Goal: Task Accomplishment & Management: Manage account settings

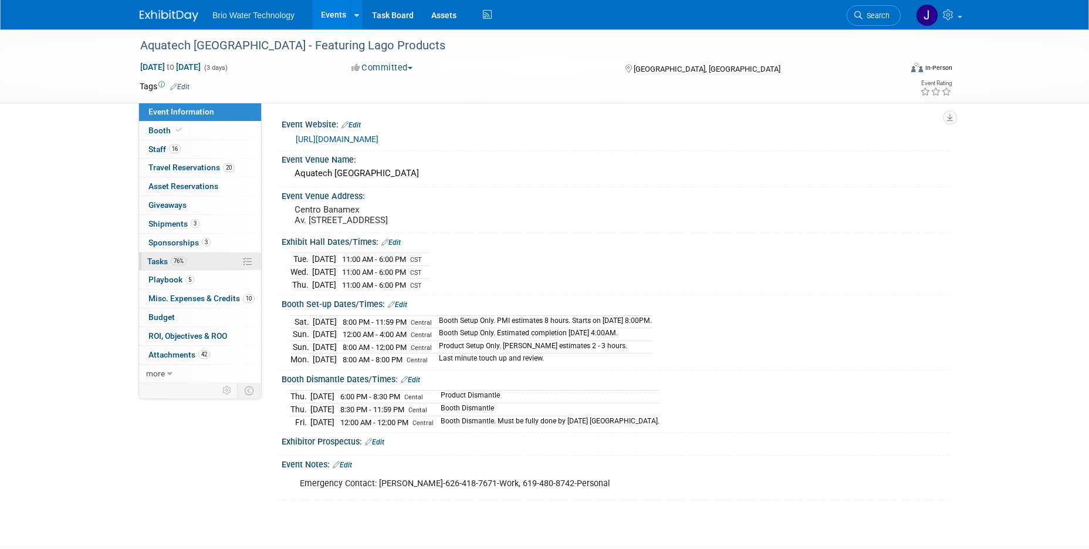
click at [152, 263] on span "Tasks 76%" at bounding box center [166, 260] width 39 height 9
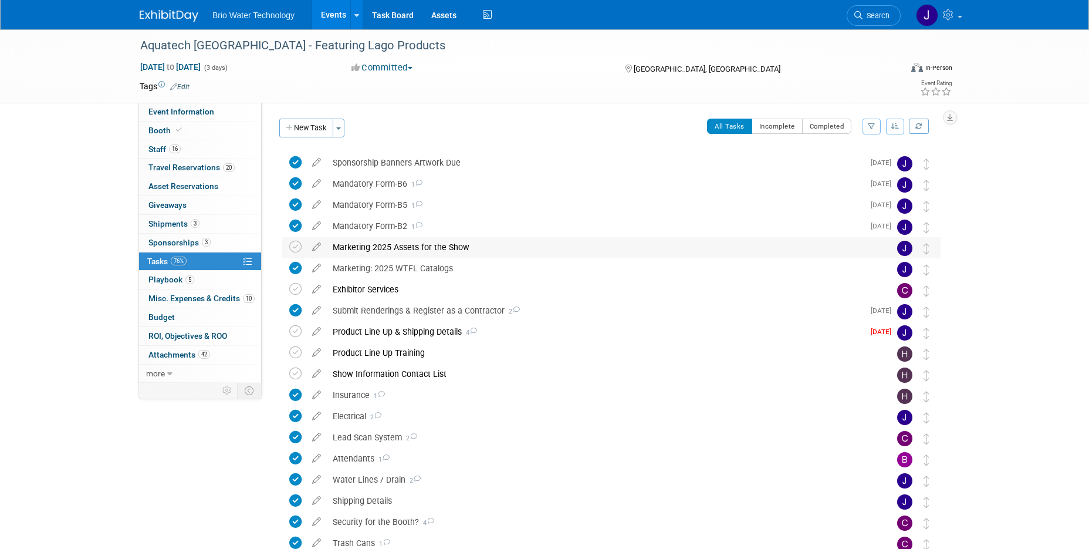
click at [391, 248] on div "Marketing 2025 Assets for the Show" at bounding box center [600, 247] width 547 height 20
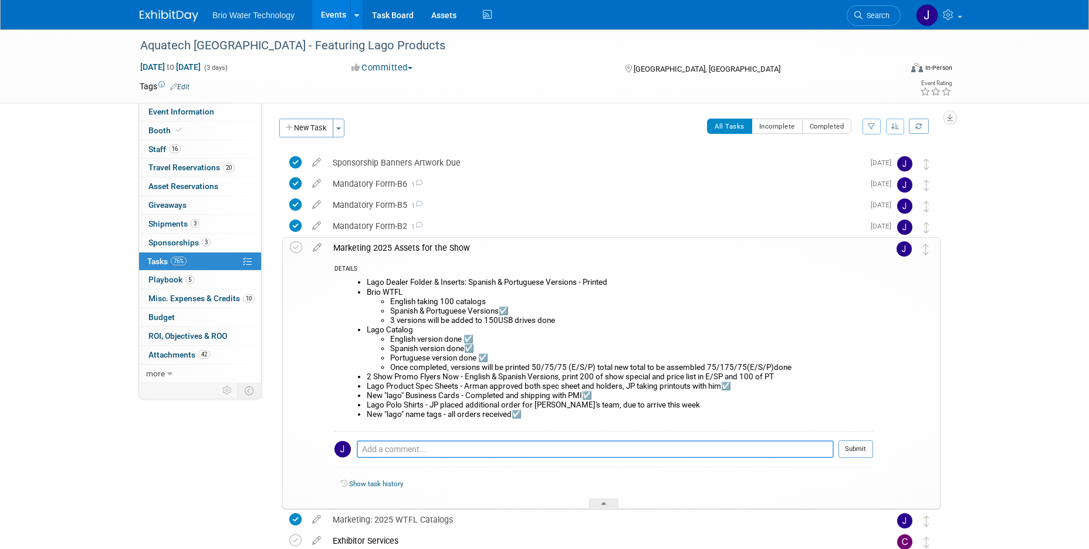
click at [414, 451] on textarea at bounding box center [595, 449] width 477 height 18
type textarea "Marketing material shipped to hotel"
click at [851, 448] on button "Submit" at bounding box center [855, 449] width 35 height 18
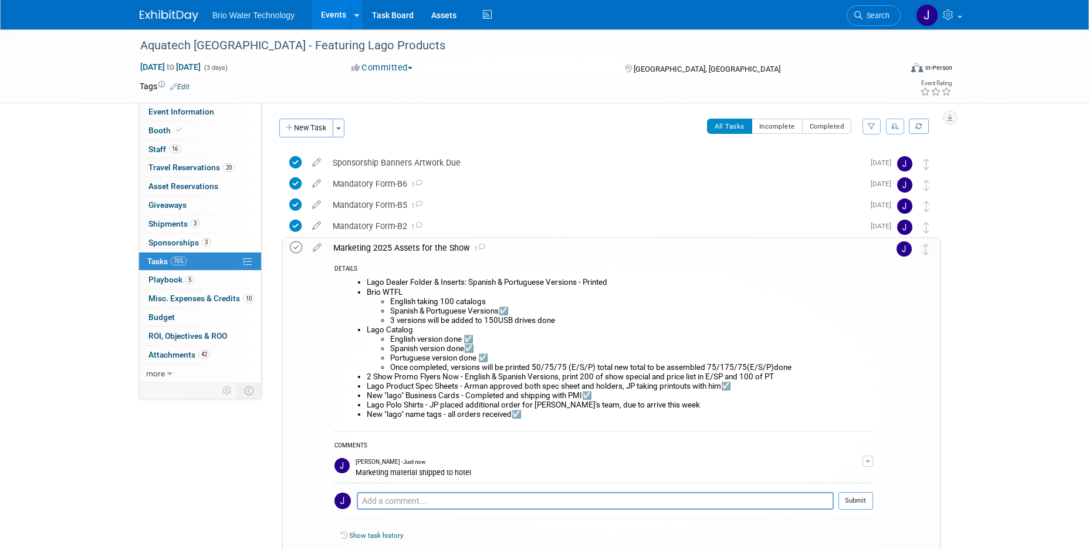
click at [299, 246] on icon at bounding box center [296, 247] width 12 height 12
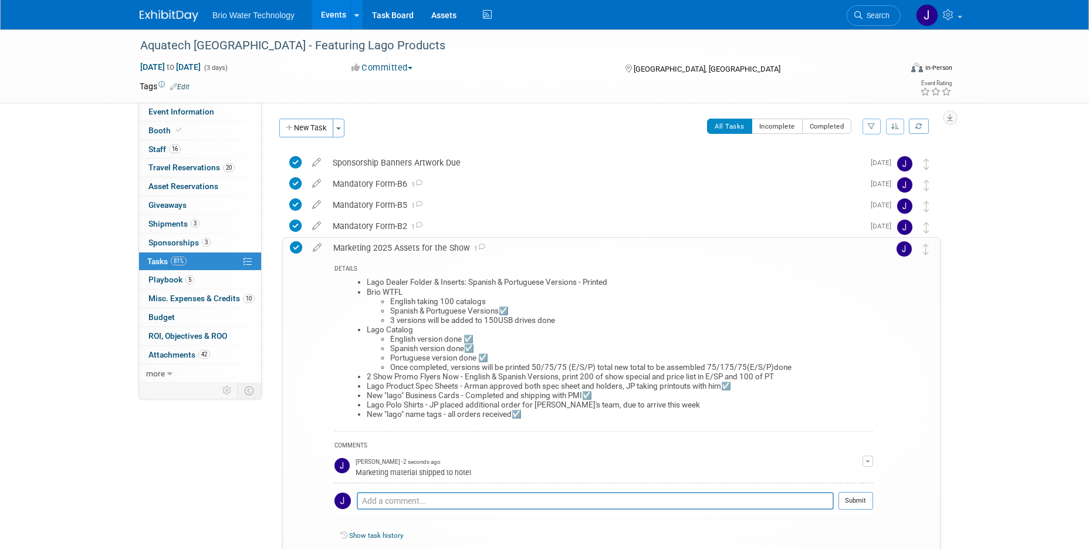
click at [727, 248] on div "Marketing 2025 Assets for the Show 1" at bounding box center [600, 248] width 546 height 20
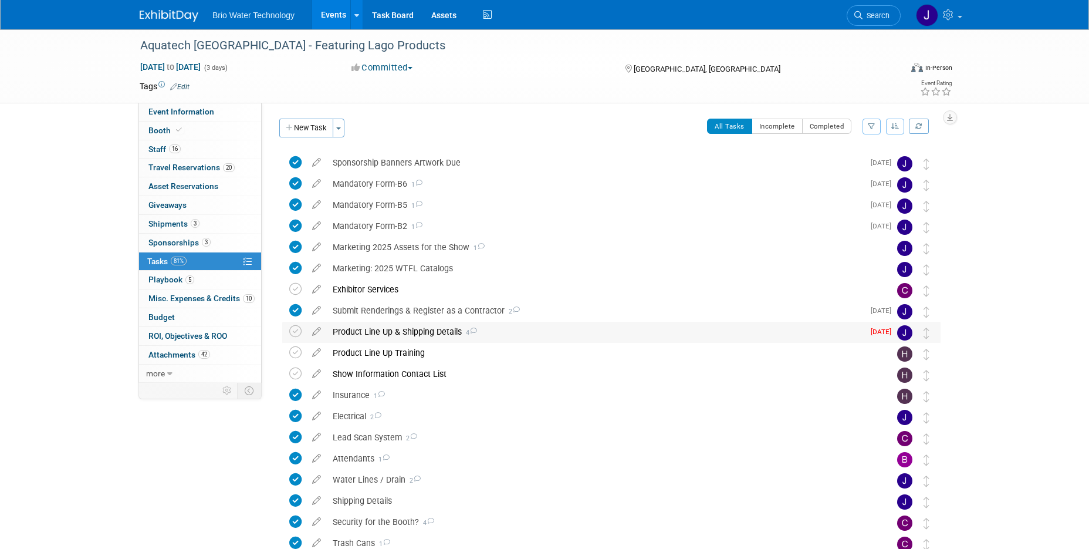
click at [374, 334] on div "Product Line Up & Shipping Details 4" at bounding box center [595, 332] width 537 height 20
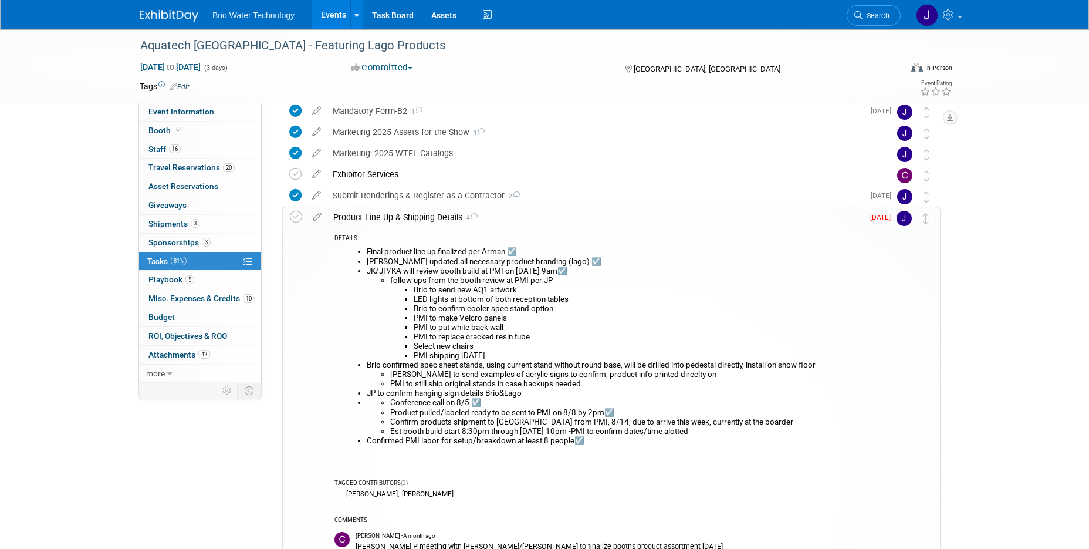
scroll to position [114, 0]
click at [431, 219] on div "Product Line Up & Shipping Details 4" at bounding box center [595, 218] width 536 height 20
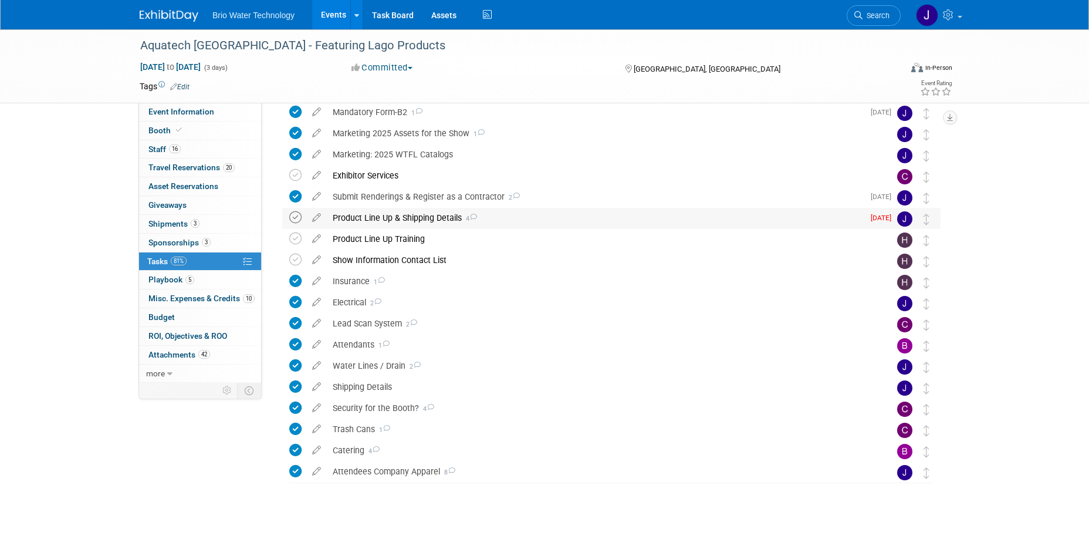
click at [293, 218] on icon at bounding box center [295, 217] width 12 height 12
click at [404, 259] on div "Show Information Contact List" at bounding box center [600, 260] width 547 height 20
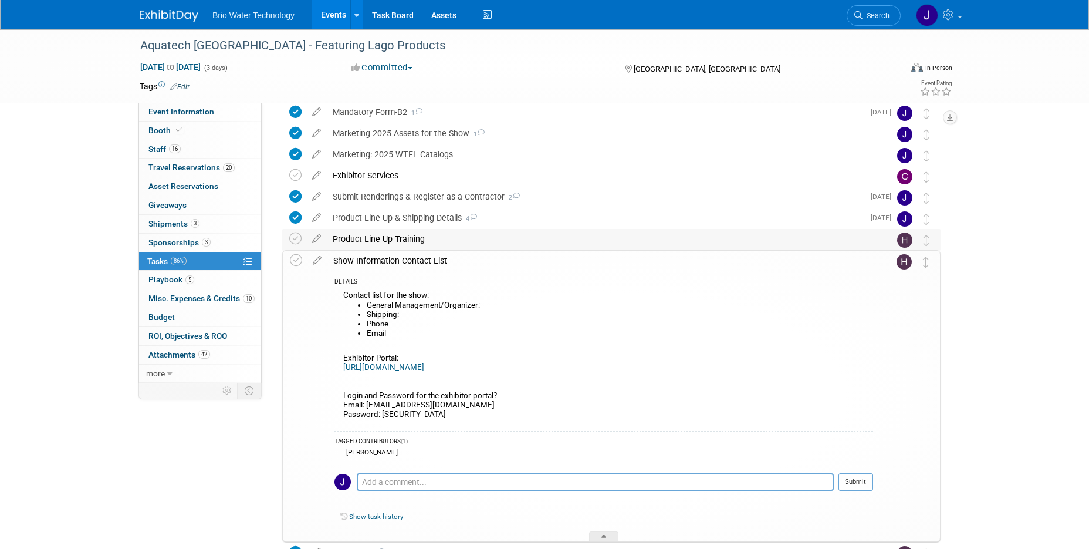
click at [405, 239] on div "Product Line Up Training" at bounding box center [600, 239] width 547 height 20
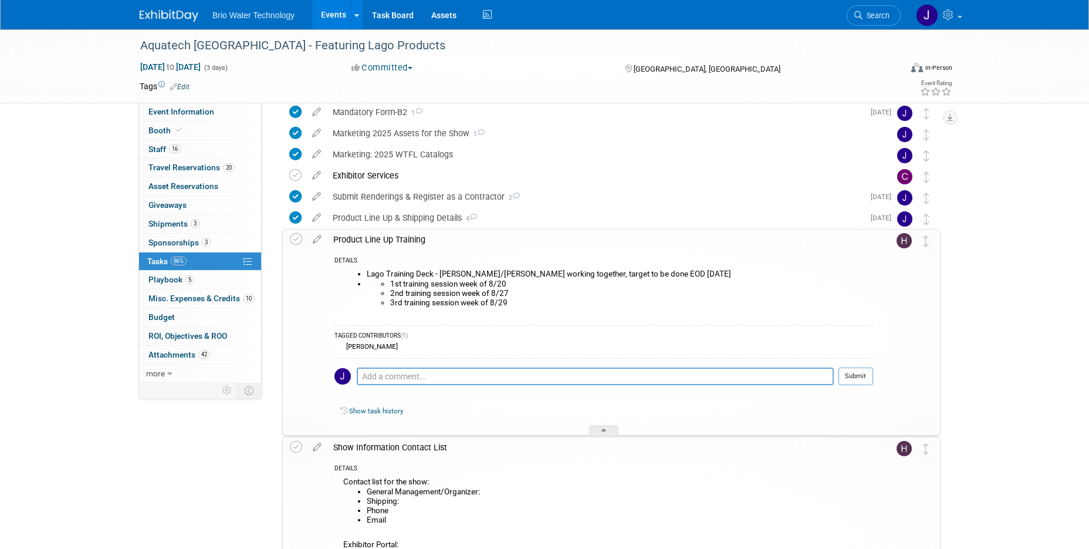
scroll to position [115, 0]
click at [405, 239] on div "Product Line Up Training" at bounding box center [600, 238] width 546 height 20
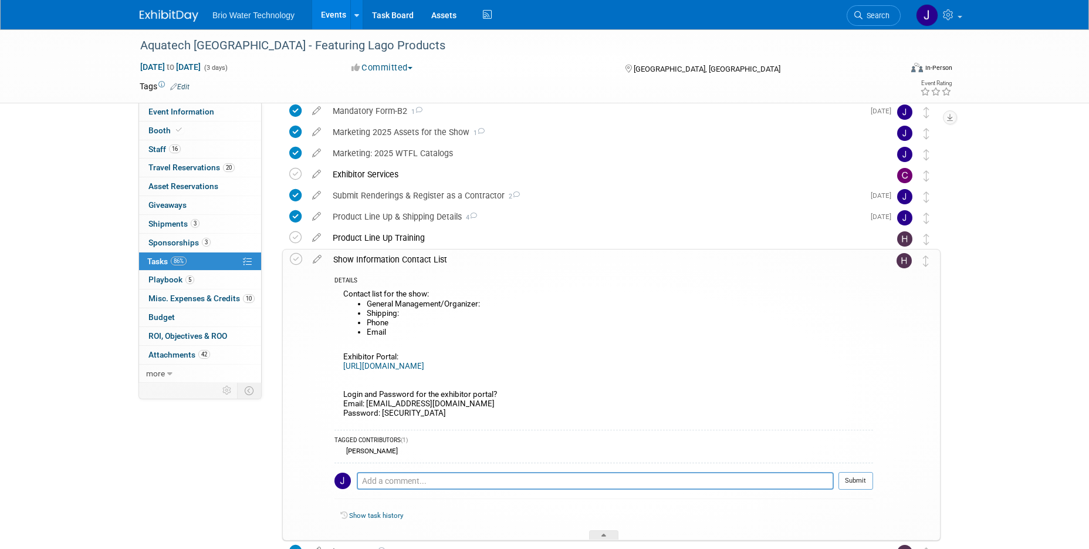
click at [407, 256] on div "Show Information Contact List" at bounding box center [600, 259] width 546 height 20
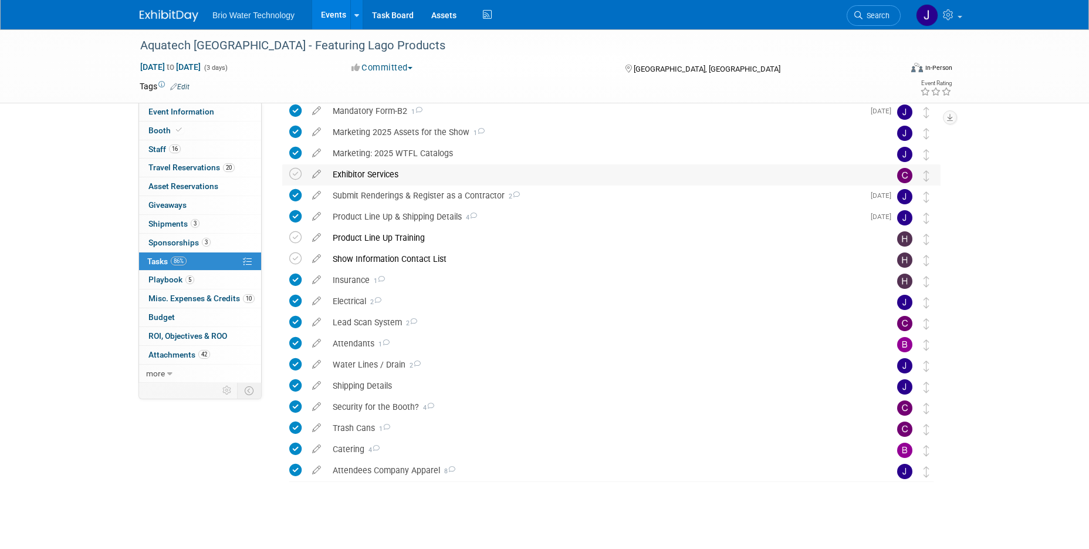
click at [391, 176] on div "Exhibitor Services" at bounding box center [600, 174] width 547 height 20
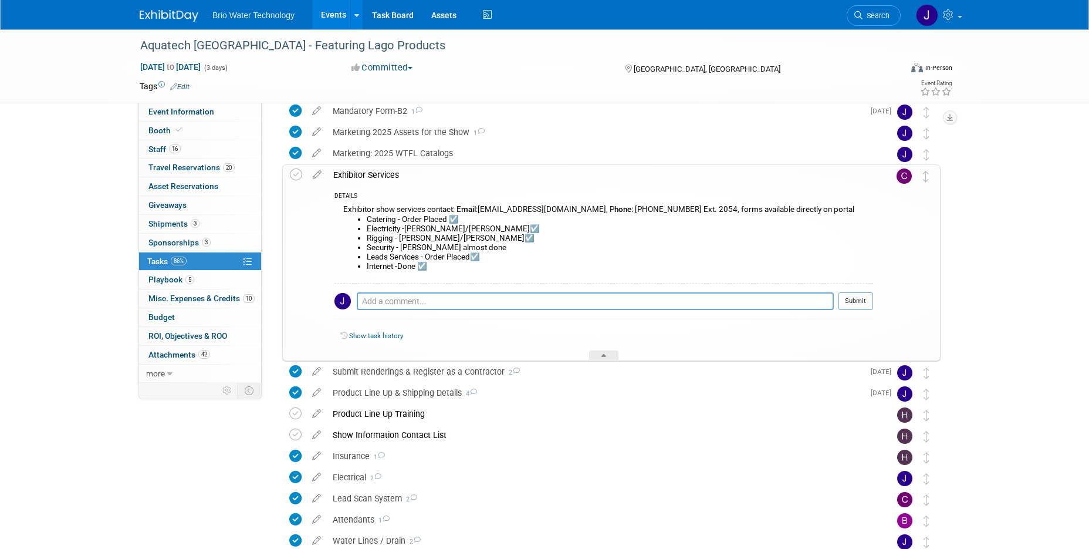
click at [391, 176] on div "Exhibitor Services" at bounding box center [600, 175] width 546 height 20
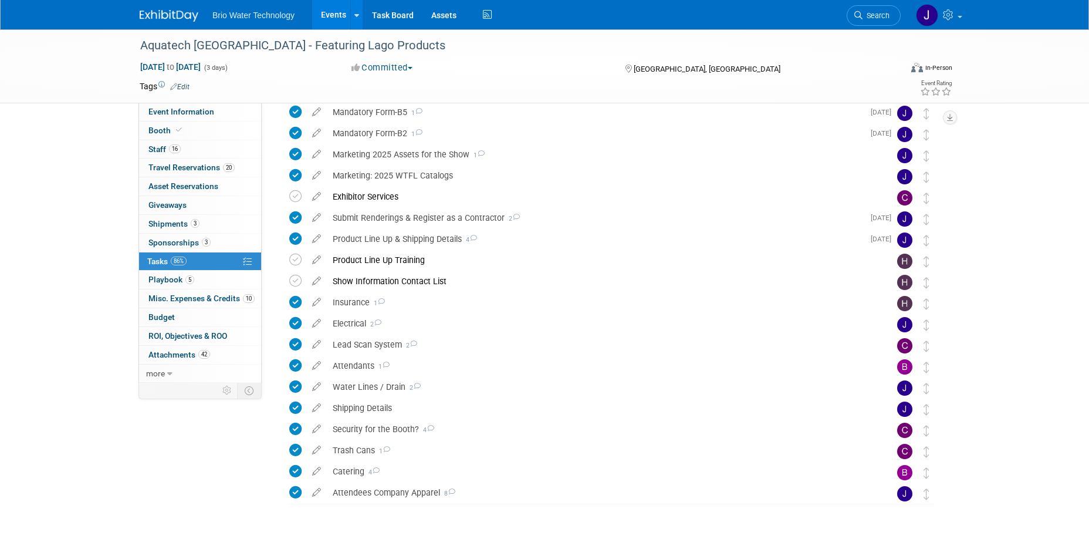
scroll to position [90, 0]
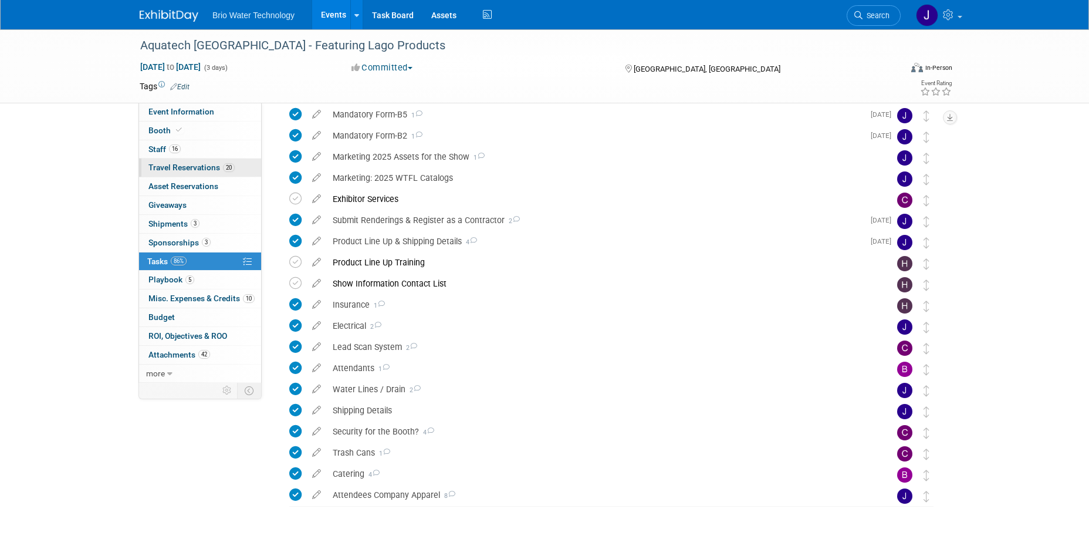
click at [161, 164] on span "Travel Reservations 20" at bounding box center [191, 167] width 86 height 9
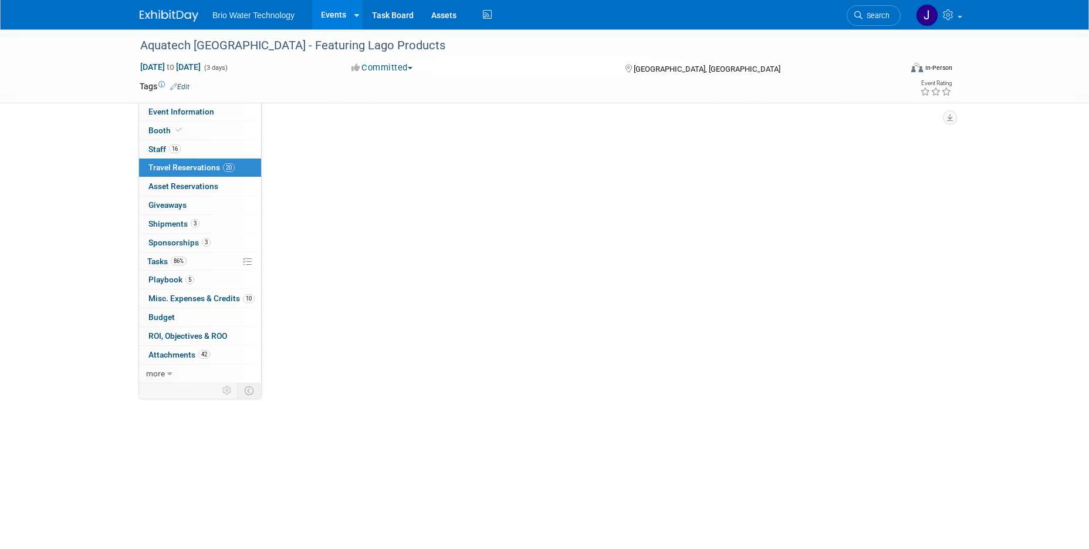
scroll to position [0, 0]
